Goal: Register for event/course

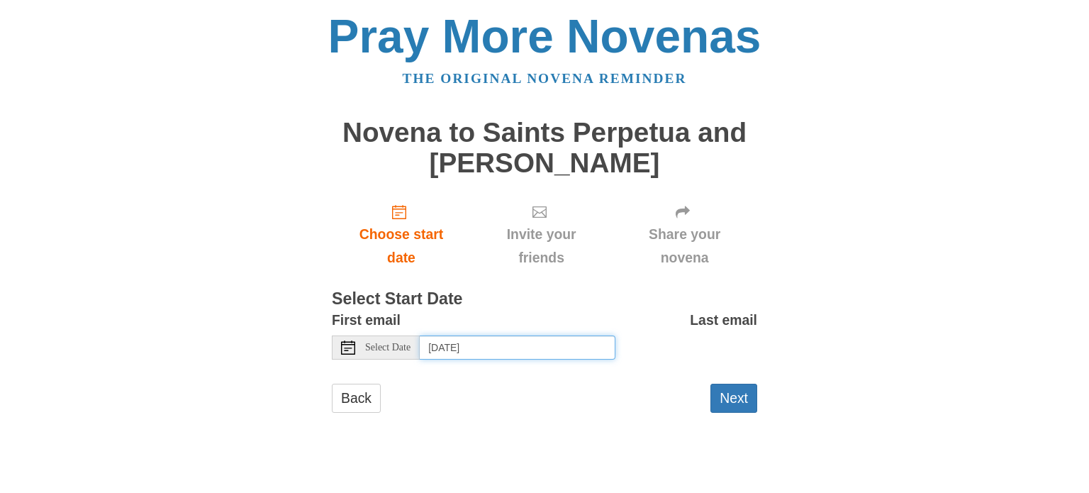
click at [469, 339] on input "[DATE]" at bounding box center [518, 347] width 196 height 24
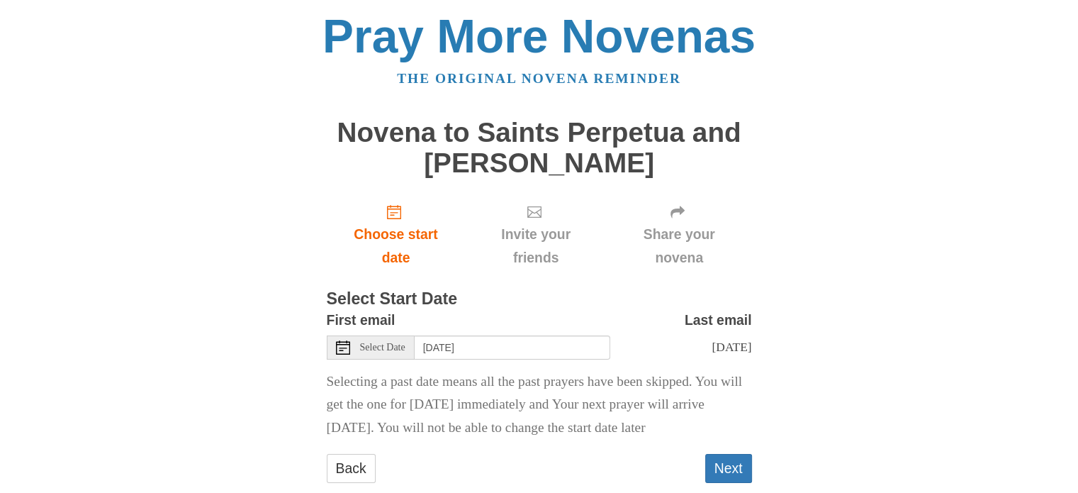
click at [396, 349] on span "Select Date" at bounding box center [382, 347] width 45 height 10
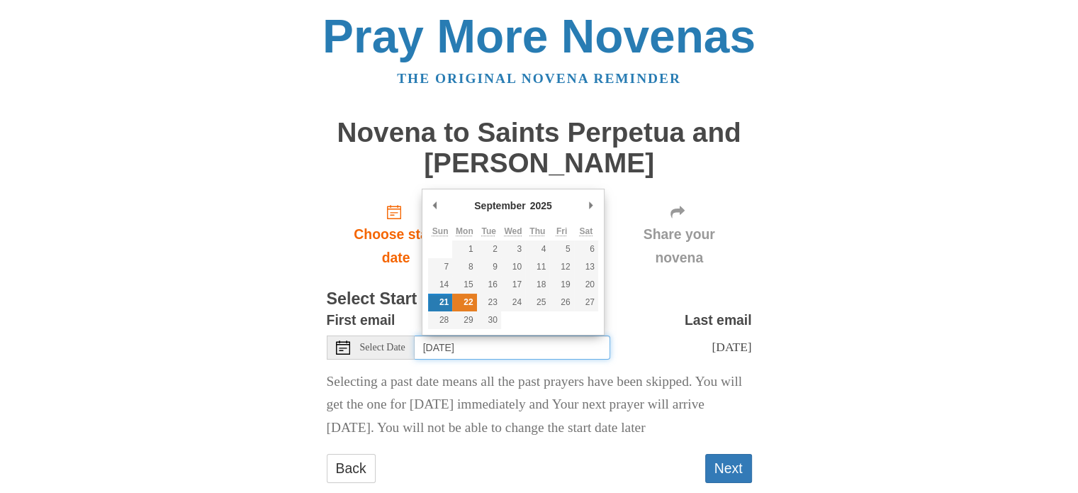
type input "Monday, September 22nd"
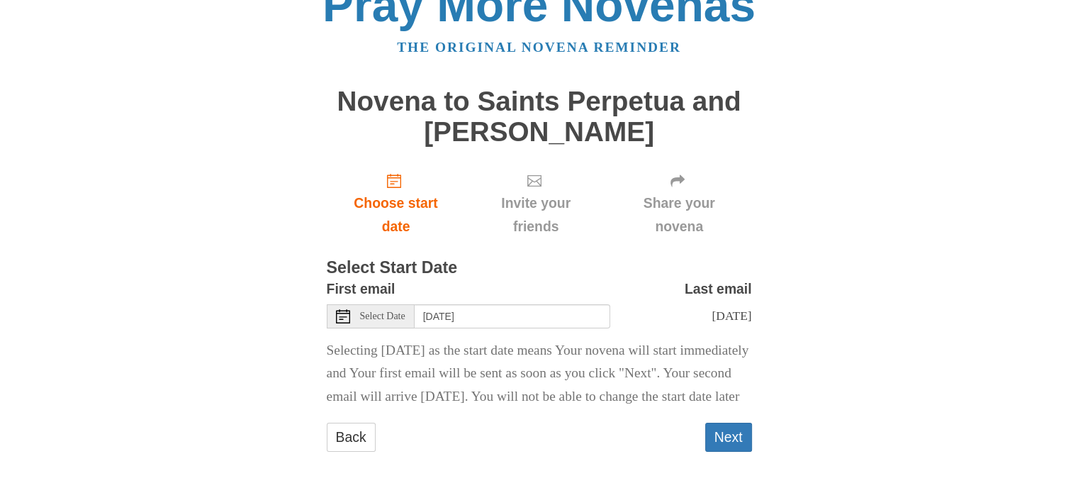
scroll to position [67, 0]
click at [722, 448] on button "Next" at bounding box center [728, 436] width 47 height 29
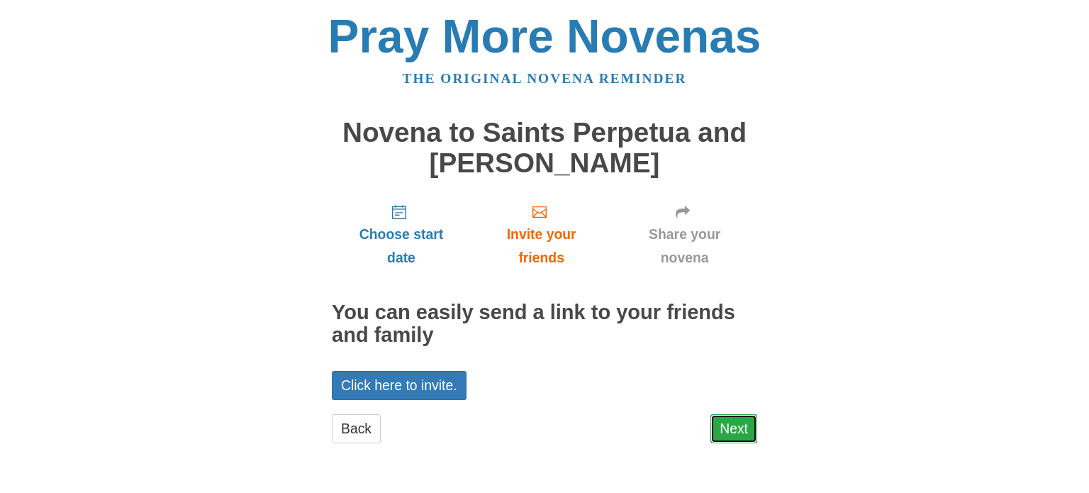
click at [739, 422] on link "Next" at bounding box center [733, 428] width 47 height 29
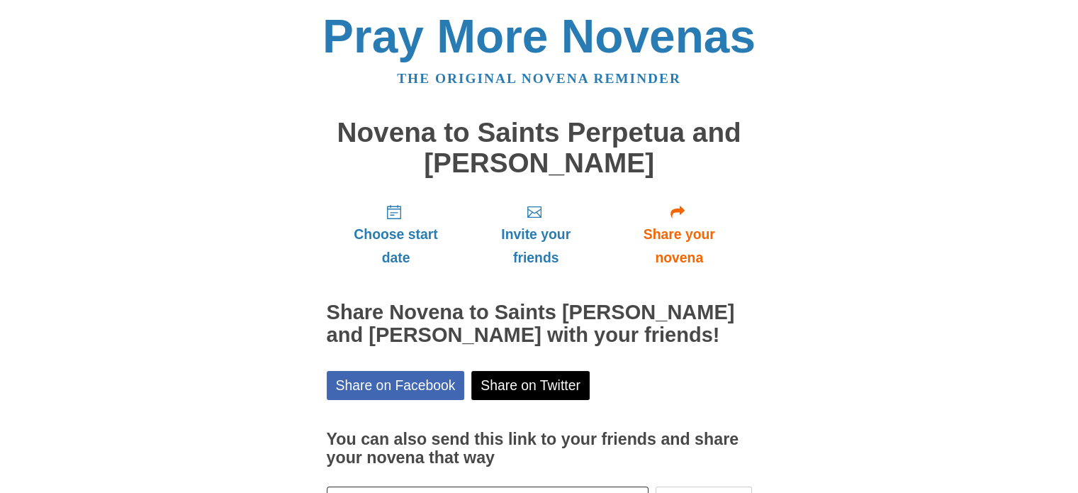
scroll to position [106, 0]
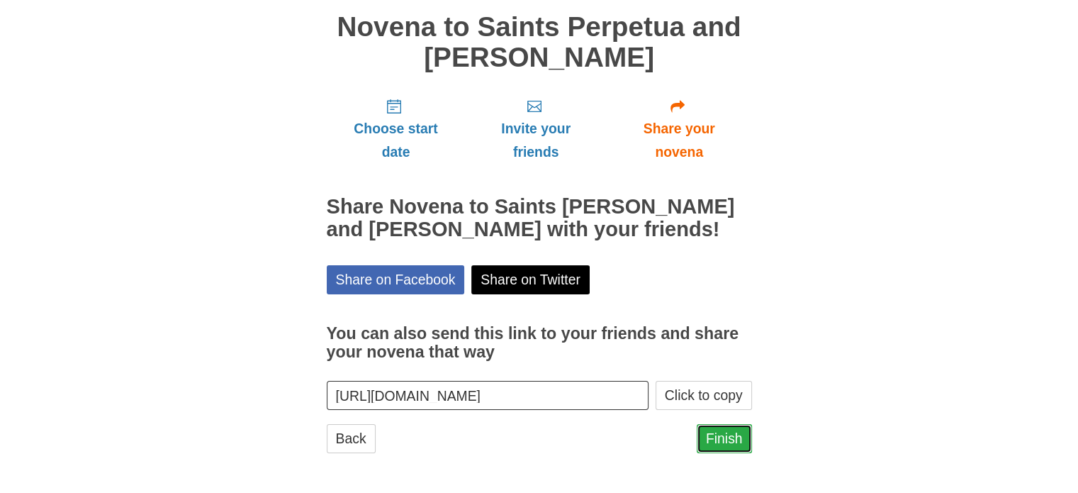
click at [717, 439] on link "Finish" at bounding box center [724, 438] width 55 height 29
